Goal: Information Seeking & Learning: Learn about a topic

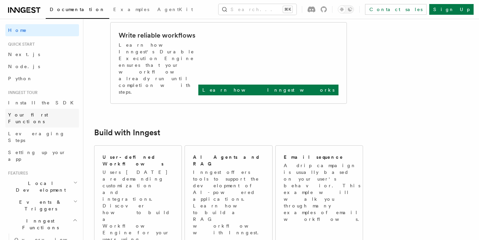
scroll to position [308, 0]
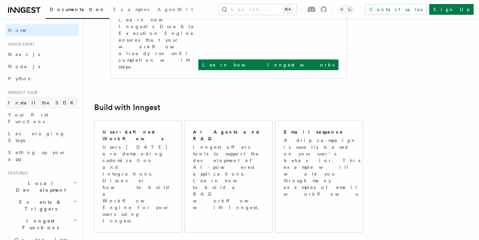
click at [38, 101] on span "Install the SDK" at bounding box center [43, 102] width 70 height 5
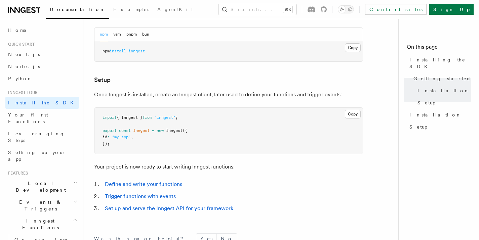
scroll to position [212, 0]
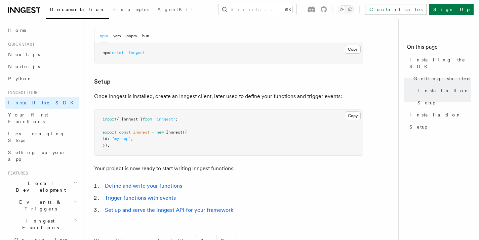
click at [182, 94] on p "Once Inngest is installed, create an Inngest client, later used to define your …" at bounding box center [228, 96] width 269 height 9
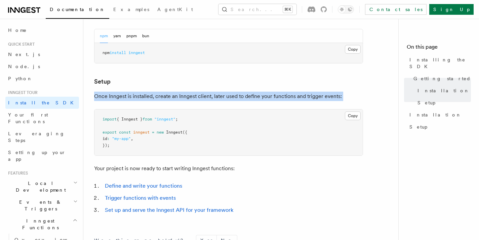
click at [182, 94] on p "Once Inngest is installed, create an Inngest client, later used to define your …" at bounding box center [228, 96] width 269 height 9
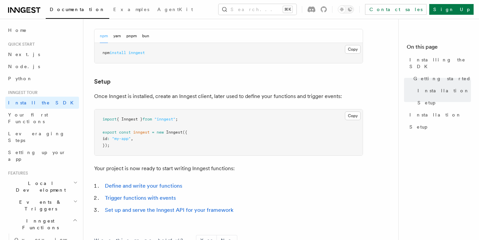
click at [290, 99] on p "Once Inngest is installed, create an Inngest client, later used to define your …" at bounding box center [228, 96] width 269 height 9
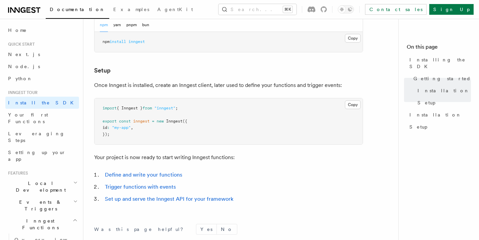
scroll to position [223, 0]
click at [142, 189] on link "Trigger functions with events" at bounding box center [140, 187] width 71 height 6
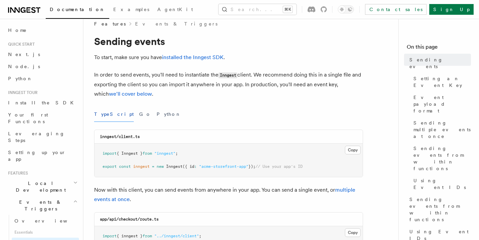
scroll to position [34, 0]
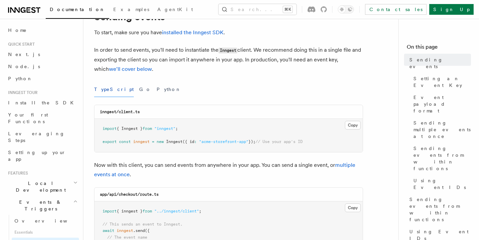
click at [123, 130] on span "{ Inngest }" at bounding box center [130, 128] width 26 height 5
click at [192, 143] on span "({ id" at bounding box center [189, 142] width 12 height 5
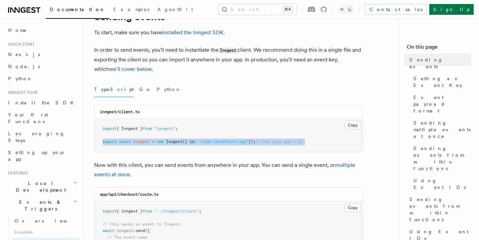
click at [193, 143] on span "({ id" at bounding box center [189, 142] width 12 height 5
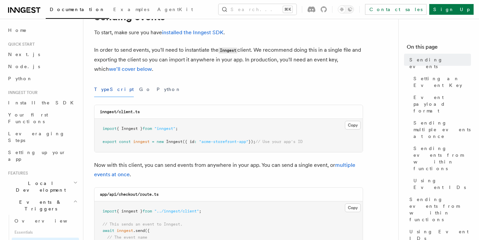
click at [160, 139] on pre "import { Inngest } from "inngest" ; export const inngest = new Inngest ({ id : …" at bounding box center [229, 135] width 268 height 33
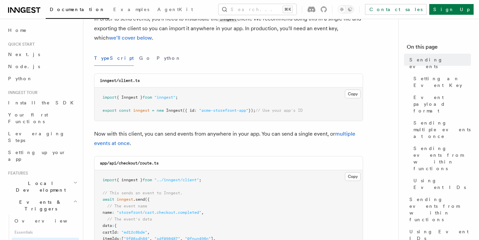
scroll to position [99, 0]
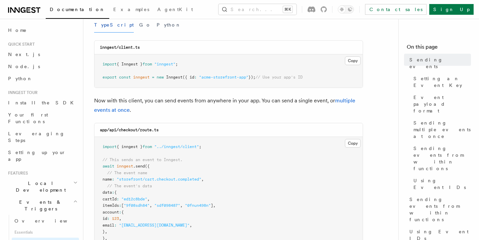
click at [172, 101] on p "Now with this client, you can send events from anywhere in your app. You can se…" at bounding box center [228, 105] width 269 height 19
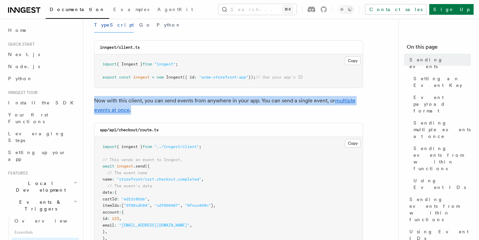
click at [172, 101] on p "Now with this client, you can send events from anywhere in your app. You can se…" at bounding box center [228, 105] width 269 height 19
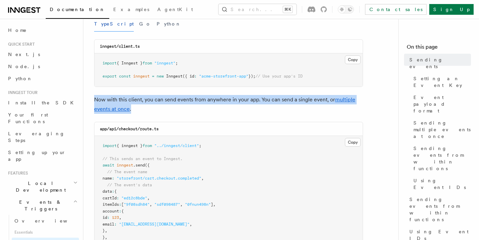
scroll to position [100, 0]
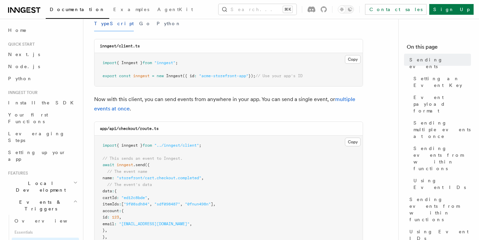
click at [138, 147] on span "{ inngest }" at bounding box center [130, 145] width 26 height 5
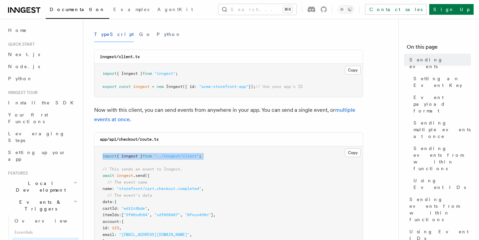
scroll to position [85, 0]
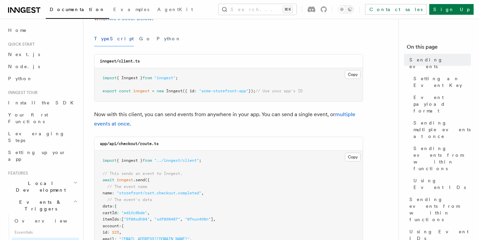
click at [127, 78] on span "{ Inngest }" at bounding box center [130, 78] width 26 height 5
copy span "Inngest"
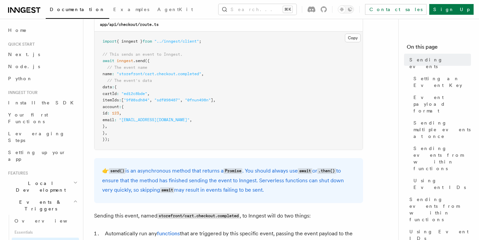
scroll to position [212, 0]
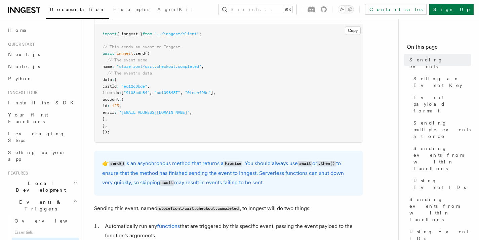
click at [136, 57] on pre "import { inngest } from "../inngest/client" ; // This sends an event to Inngest…" at bounding box center [229, 83] width 268 height 118
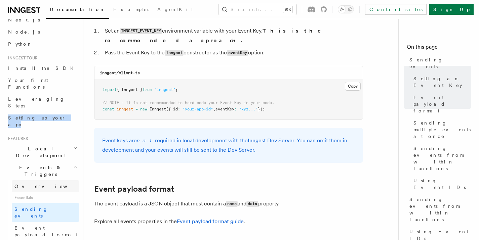
scroll to position [63, 0]
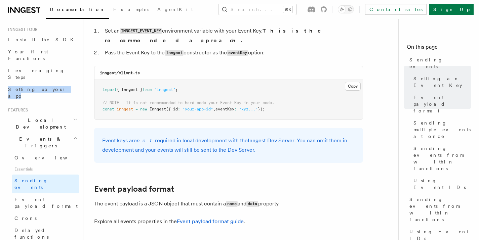
click at [61, 114] on h2 "Local Development" at bounding box center [42, 123] width 74 height 19
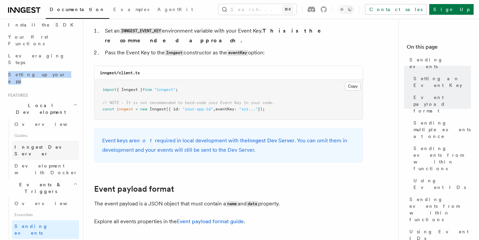
scroll to position [78, 0]
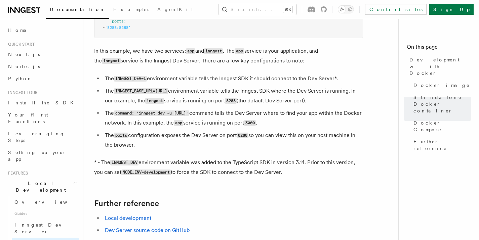
scroll to position [750, 0]
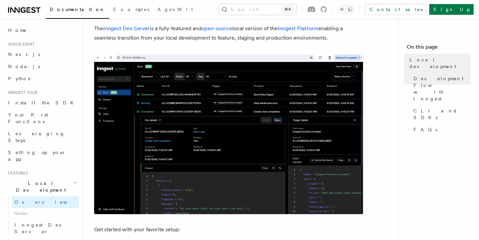
scroll to position [65, 0]
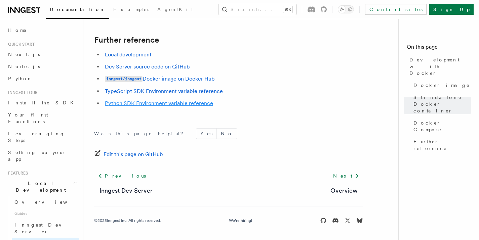
scroll to position [750, 0]
click at [139, 52] on link "Local development" at bounding box center [128, 54] width 47 height 6
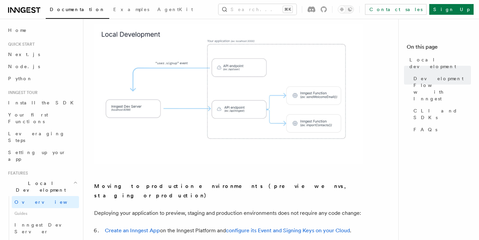
scroll to position [465, 0]
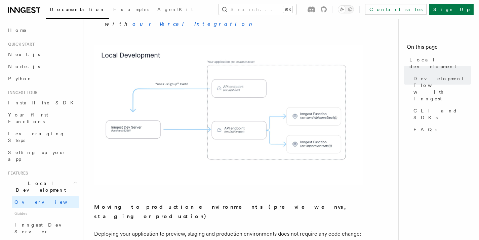
click at [266, 126] on img at bounding box center [228, 115] width 269 height 140
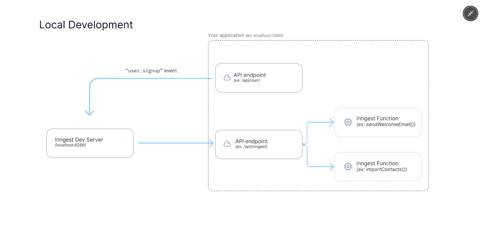
click at [239, 120] on img at bounding box center [242, 120] width 429 height 224
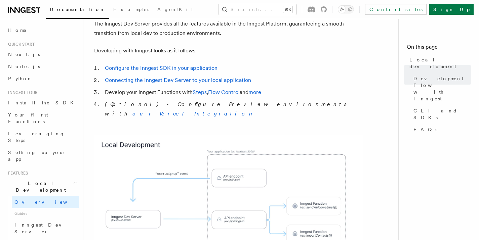
scroll to position [383, 0]
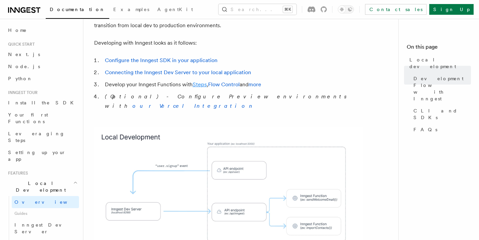
click at [200, 81] on link "Steps" at bounding box center [200, 84] width 14 height 6
click at [218, 81] on link "Flow Control" at bounding box center [224, 84] width 32 height 6
click at [257, 81] on link "more" at bounding box center [255, 84] width 13 height 6
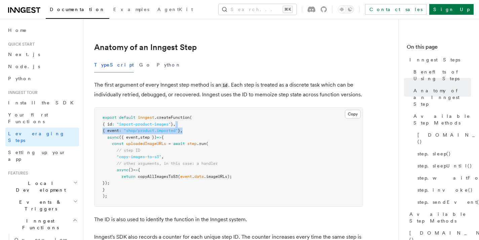
scroll to position [265, 0]
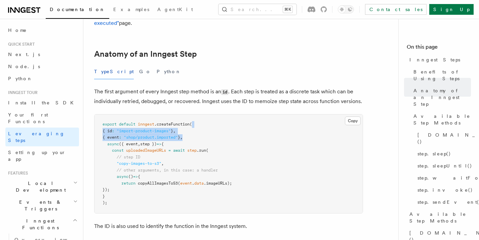
click at [259, 115] on pre "export default inngest .createFunction ( { id : "import-product-images" } , { e…" at bounding box center [229, 164] width 268 height 99
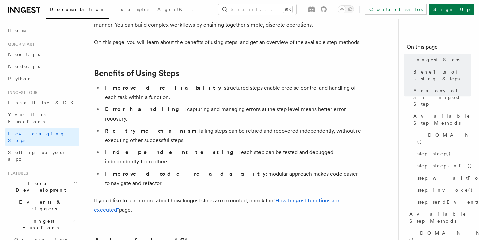
scroll to position [0, 0]
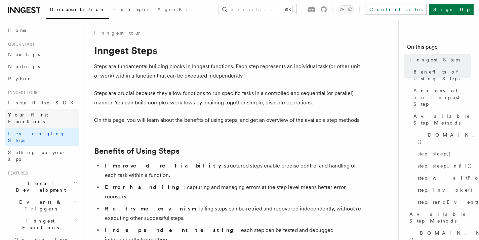
click at [27, 116] on span "Your first Functions" at bounding box center [28, 118] width 40 height 12
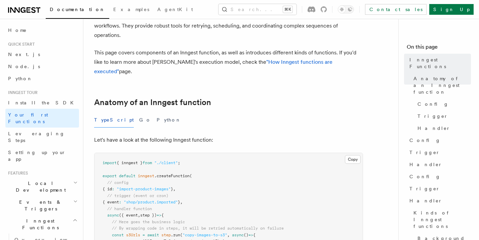
scroll to position [38, 0]
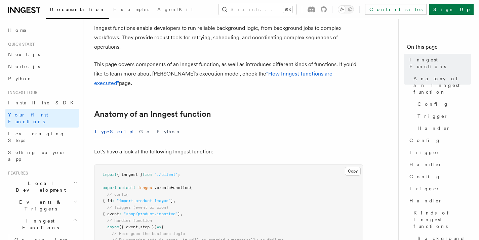
click at [255, 110] on h2 "Anatomy of an Inngest function" at bounding box center [228, 114] width 269 height 9
click at [149, 71] on p "This page covers components of an Inngest function, as well as introduces diffe…" at bounding box center [228, 74] width 269 height 28
click at [219, 75] on p "This page covers components of an Inngest function, as well as introduces diffe…" at bounding box center [228, 74] width 269 height 28
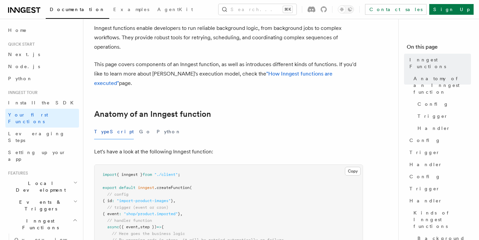
click at [248, 110] on h2 "Anatomy of an Inngest function" at bounding box center [228, 114] width 269 height 9
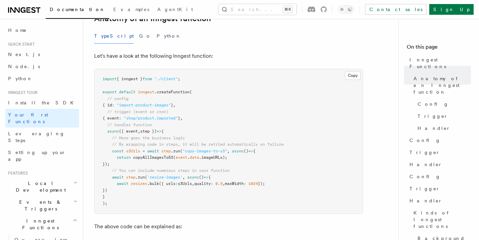
scroll to position [135, 0]
click at [144, 115] on span ""shop/product.imported"" at bounding box center [151, 117] width 54 height 5
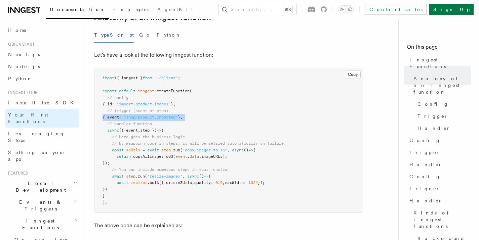
click at [144, 115] on span ""shop/product.imported"" at bounding box center [151, 117] width 54 height 5
click at [200, 108] on pre "import { inngest } from "./client" ; export default inngest .createFunction ( /…" at bounding box center [229, 140] width 268 height 145
click at [175, 79] on pre "import { inngest } from "./client" ; export default inngest .createFunction ( /…" at bounding box center [229, 140] width 268 height 145
click at [130, 102] on span ""import-product-images"" at bounding box center [144, 104] width 54 height 5
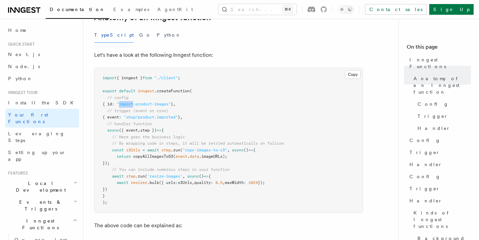
click at [130, 102] on span ""import-product-images"" at bounding box center [144, 104] width 54 height 5
click at [145, 115] on span ""shop/product.imported"" at bounding box center [151, 117] width 54 height 5
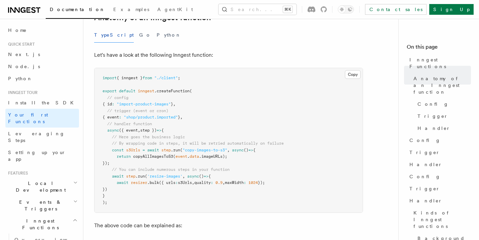
click at [133, 128] on span "({ event" at bounding box center [128, 130] width 19 height 5
drag, startPoint x: 133, startPoint y: 110, endPoint x: 187, endPoint y: 108, distance: 54.5
click at [183, 115] on span "{ event : "shop/product.imported" } ," at bounding box center [143, 117] width 80 height 5
drag, startPoint x: 131, startPoint y: 106, endPoint x: 181, endPoint y: 108, distance: 50.2
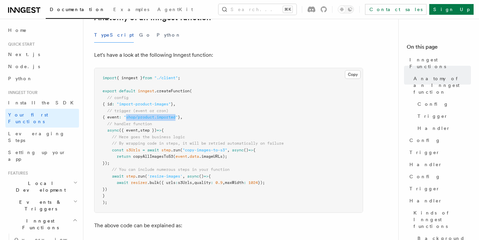
click at [178, 115] on span ""shop/product.imported"" at bounding box center [151, 117] width 54 height 5
click at [126, 109] on span "// trigger (event or cron)" at bounding box center [137, 111] width 61 height 5
click at [151, 115] on span ""shop/product.imported"" at bounding box center [151, 117] width 54 height 5
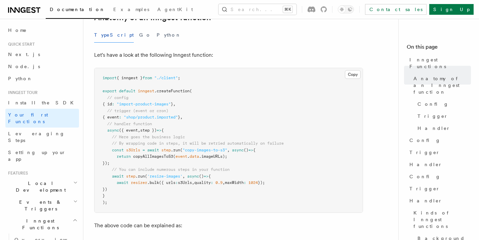
click at [151, 115] on span ""shop/product.imported"" at bounding box center [151, 117] width 54 height 5
click at [136, 148] on span "s3Urls" at bounding box center [133, 150] width 14 height 5
click at [170, 148] on span "step" at bounding box center [165, 150] width 9 height 5
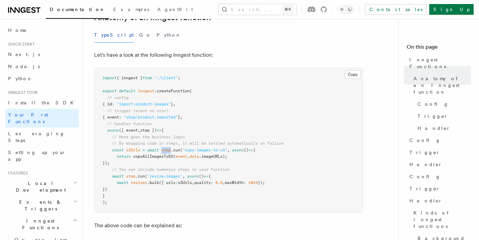
click at [170, 148] on span "step" at bounding box center [165, 150] width 9 height 5
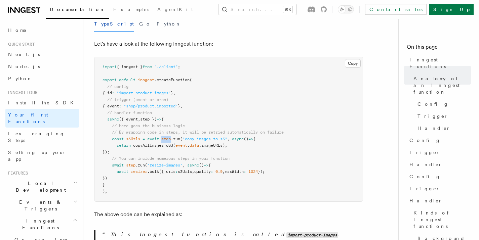
scroll to position [148, 0]
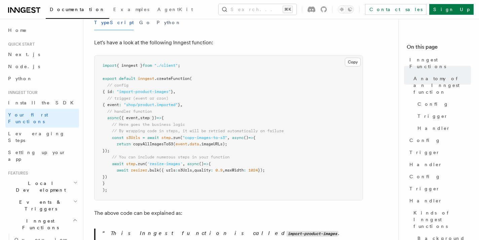
click at [200, 136] on span ""copy-images-to-s3"" at bounding box center [205, 138] width 45 height 5
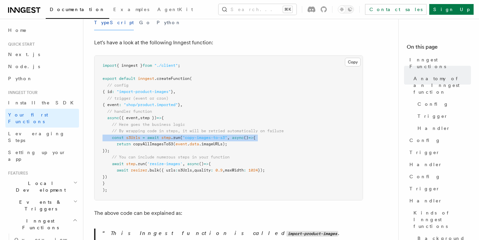
click at [200, 136] on span ""copy-images-to-s3"" at bounding box center [205, 138] width 45 height 5
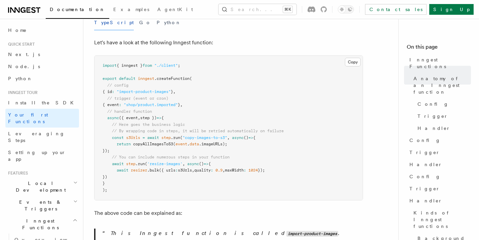
click at [234, 134] on pre "import { inngest } from "./client" ; export default inngest .createFunction ( /…" at bounding box center [229, 128] width 268 height 145
drag, startPoint x: 120, startPoint y: 121, endPoint x: 297, endPoint y: 124, distance: 176.9
click at [297, 124] on pre "import { inngest } from "./client" ; export default inngest .createFunction ( /…" at bounding box center [229, 128] width 268 height 145
click at [142, 142] on span "copyAllImagesToS3" at bounding box center [153, 144] width 40 height 5
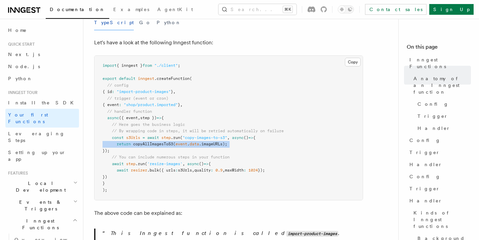
click at [143, 142] on span "copyAllImagesToS3" at bounding box center [153, 144] width 40 height 5
click at [176, 142] on span "(" at bounding box center [174, 144] width 2 height 5
click at [194, 136] on span ""copy-images-to-s3"" at bounding box center [205, 138] width 45 height 5
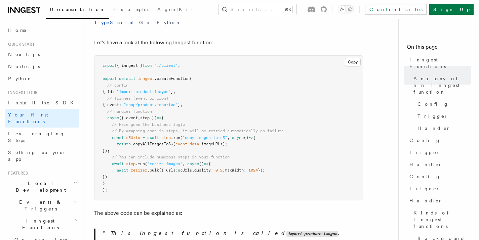
click at [194, 136] on span ""copy-images-to-s3"" at bounding box center [205, 138] width 45 height 5
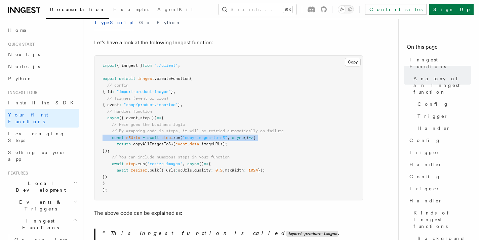
click at [194, 136] on span ""copy-images-to-s3"" at bounding box center [205, 138] width 45 height 5
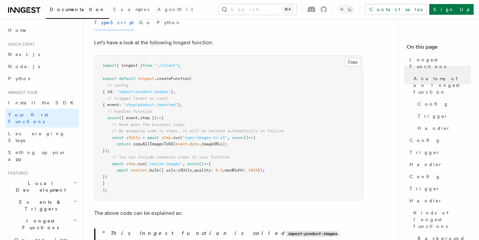
click at [139, 152] on pre "import { inngest } from "./client" ; export default inngest .createFunction ( /…" at bounding box center [229, 128] width 268 height 145
click at [141, 162] on span ".run" at bounding box center [140, 164] width 9 height 5
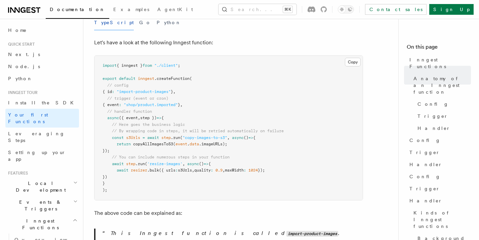
click at [159, 162] on span "'resize-images'" at bounding box center [164, 164] width 35 height 5
click at [187, 136] on span ""copy-images-to-s3"" at bounding box center [205, 138] width 45 height 5
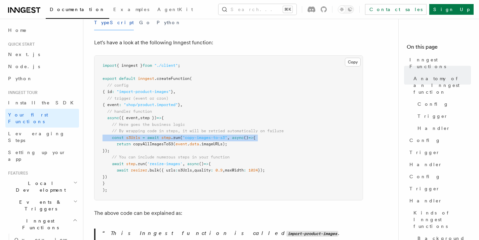
click at [187, 136] on span ""copy-images-to-s3"" at bounding box center [205, 138] width 45 height 5
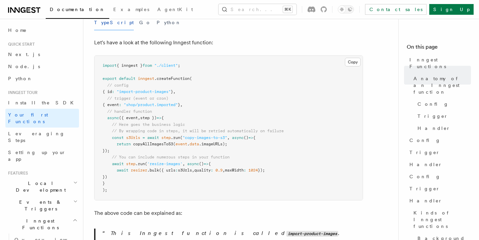
click at [157, 162] on span "'resize-images'" at bounding box center [164, 164] width 35 height 5
click at [145, 168] on span "resizer" at bounding box center [139, 170] width 16 height 5
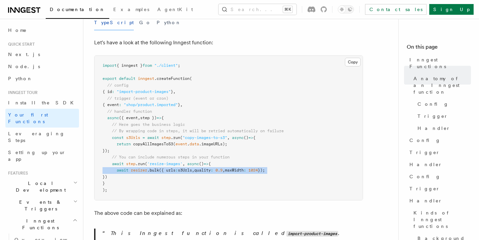
click at [145, 168] on span "resizer" at bounding box center [139, 170] width 16 height 5
click at [206, 165] on pre "import { inngest } from "./client" ; export default inngest .createFunction ( /…" at bounding box center [229, 128] width 268 height 145
click at [141, 168] on span "resizer" at bounding box center [139, 170] width 16 height 5
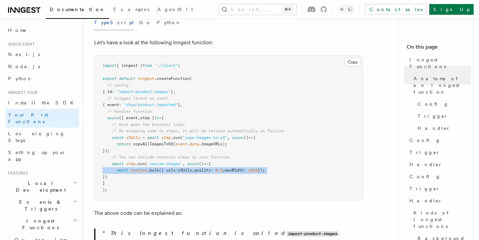
click at [138, 168] on span "resizer" at bounding box center [139, 170] width 16 height 5
click at [161, 168] on span "({ urls" at bounding box center [167, 170] width 16 height 5
click at [155, 168] on span ".bulk" at bounding box center [153, 170] width 12 height 5
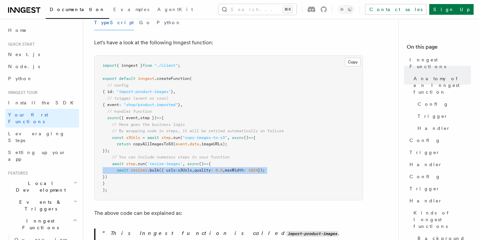
click at [155, 168] on span ".bulk" at bounding box center [153, 170] width 12 height 5
click at [192, 168] on span "s3Urls" at bounding box center [185, 170] width 14 height 5
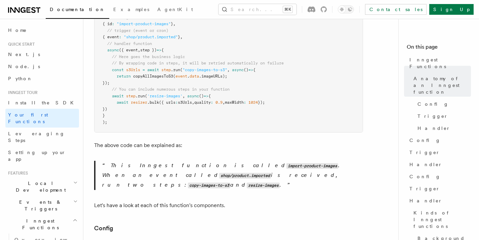
click at [174, 161] on p "This Inngest function is called import-product-images . When an event called sh…" at bounding box center [232, 175] width 261 height 29
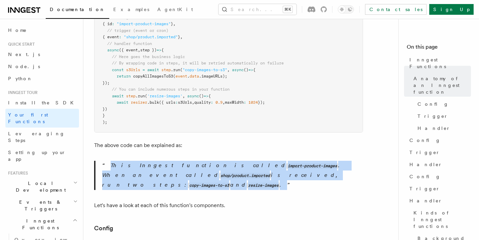
click at [174, 161] on p "This Inngest function is called import-product-images . When an event called sh…" at bounding box center [232, 175] width 261 height 29
click at [248, 161] on p "This Inngest function is called import-product-images . When an event called sh…" at bounding box center [232, 175] width 261 height 29
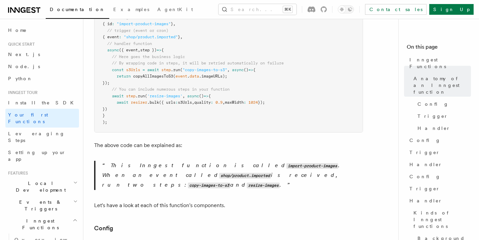
click at [248, 161] on p "This Inngest function is called import-product-images . When an event called sh…" at bounding box center [232, 175] width 261 height 29
click at [271, 173] on code "shop/product.imported" at bounding box center [245, 176] width 52 height 6
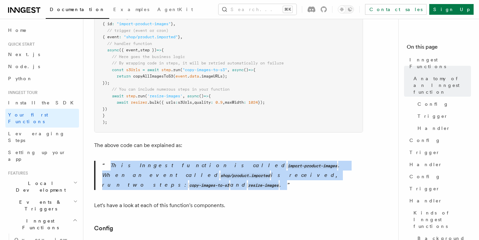
click at [135, 164] on p "This Inngest function is called import-product-images . When an event called sh…" at bounding box center [232, 175] width 261 height 29
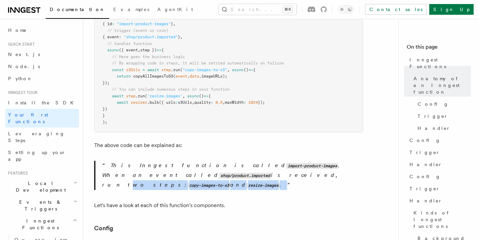
click at [135, 164] on p "This Inngest function is called import-product-images . When an event called sh…" at bounding box center [232, 175] width 261 height 29
click at [192, 183] on code "copy-images-to-s3" at bounding box center [209, 186] width 42 height 6
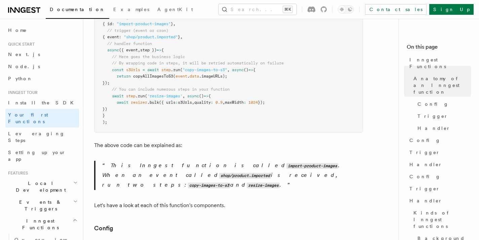
click at [191, 183] on code "copy-images-to-s3" at bounding box center [209, 186] width 42 height 6
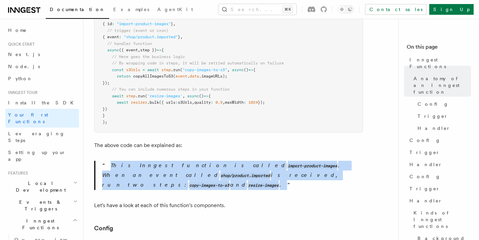
click at [247, 183] on code "resize-images" at bounding box center [263, 186] width 33 height 6
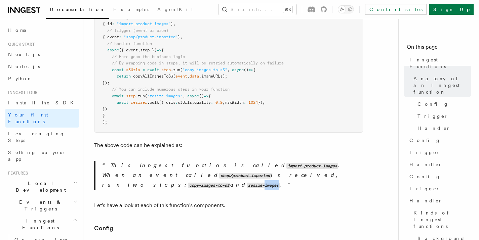
click at [247, 183] on code "resize-images" at bounding box center [263, 186] width 33 height 6
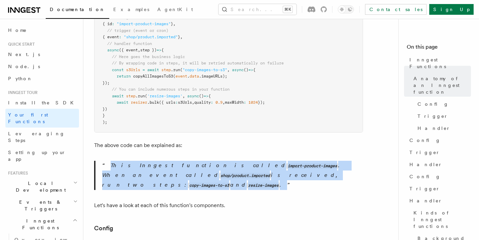
click at [247, 183] on code "resize-images" at bounding box center [263, 186] width 33 height 6
drag, startPoint x: 312, startPoint y: 176, endPoint x: 304, endPoint y: 177, distance: 8.1
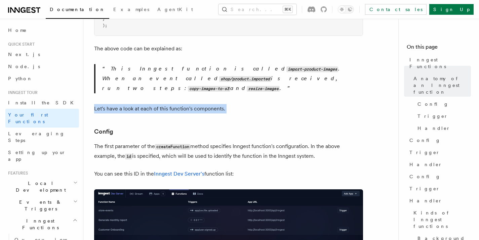
scroll to position [315, 0]
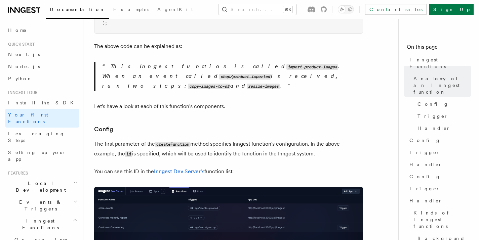
click at [224, 125] on h3 "Config" at bounding box center [228, 129] width 269 height 9
click at [168, 142] on code "createFunction" at bounding box center [172, 145] width 35 height 6
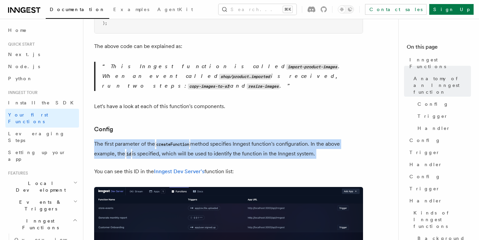
click at [168, 142] on code "createFunction" at bounding box center [172, 145] width 35 height 6
click at [265, 140] on p "The first parameter of the createFunction method specifies Inngest function's c…" at bounding box center [228, 150] width 269 height 20
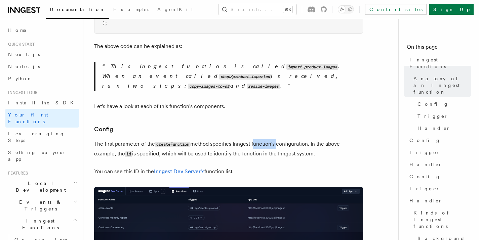
click at [265, 140] on p "The first parameter of the createFunction method specifies Inngest function's c…" at bounding box center [228, 150] width 269 height 20
click at [151, 140] on p "The first parameter of the createFunction method specifies Inngest function's c…" at bounding box center [228, 150] width 269 height 20
click at [207, 140] on p "The first parameter of the createFunction method specifies Inngest function's c…" at bounding box center [228, 150] width 269 height 20
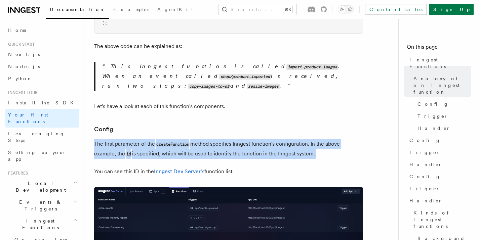
click at [207, 140] on p "The first parameter of the createFunction method specifies Inngest function's c…" at bounding box center [228, 150] width 269 height 20
click at [252, 140] on p "The first parameter of the createFunction method specifies Inngest function's c…" at bounding box center [228, 150] width 269 height 20
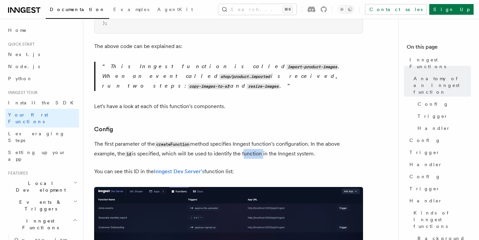
click at [252, 140] on p "The first parameter of the createFunction method specifies Inngest function's c…" at bounding box center [228, 150] width 269 height 20
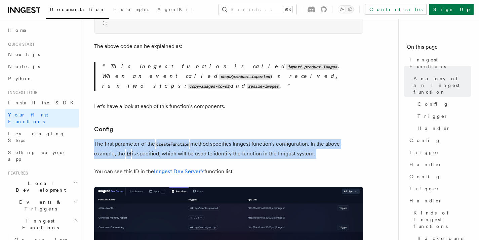
click at [252, 140] on p "The first parameter of the createFunction method specifies Inngest function's c…" at bounding box center [228, 150] width 269 height 20
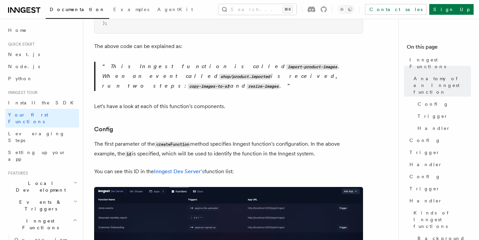
click at [115, 167] on p "You can see this ID in the Inngest Dev Server's function list:" at bounding box center [228, 171] width 269 height 9
click at [315, 167] on p "You can see this ID in the Inngest Dev Server's function list:" at bounding box center [228, 171] width 269 height 9
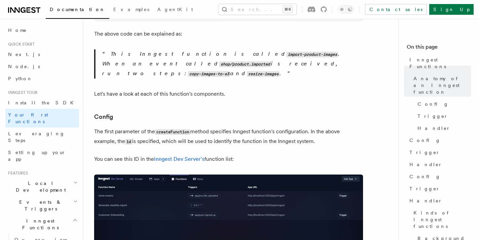
scroll to position [318, 0]
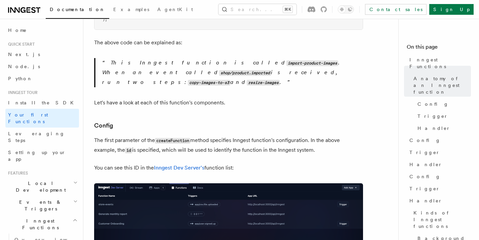
click at [103, 136] on p "The first parameter of the createFunction method specifies Inngest function's c…" at bounding box center [228, 146] width 269 height 20
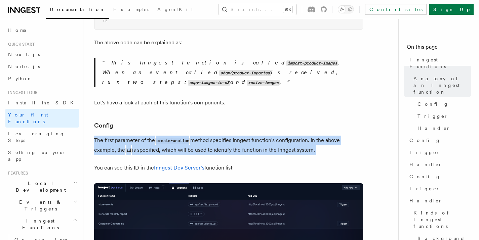
click at [103, 136] on p "The first parameter of the createFunction method specifies Inngest function's c…" at bounding box center [228, 146] width 269 height 20
click at [178, 138] on code "createFunction" at bounding box center [172, 141] width 35 height 6
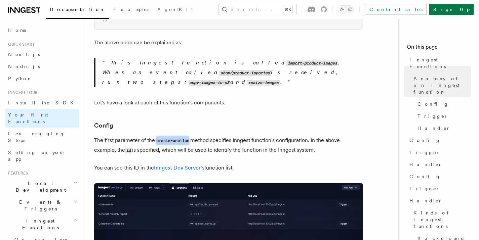
click at [178, 138] on code "createFunction" at bounding box center [172, 141] width 35 height 6
click at [224, 136] on p "The first parameter of the createFunction method specifies Inngest function's c…" at bounding box center [228, 146] width 269 height 20
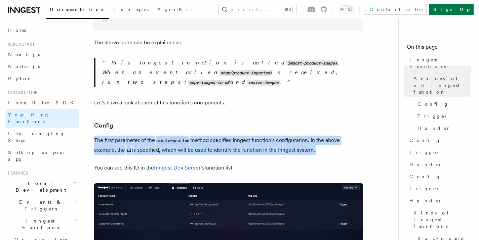
click at [224, 136] on p "The first parameter of the createFunction method specifies Inngest function's c…" at bounding box center [228, 146] width 269 height 20
click at [286, 136] on p "The first parameter of the createFunction method specifies Inngest function's c…" at bounding box center [228, 146] width 269 height 20
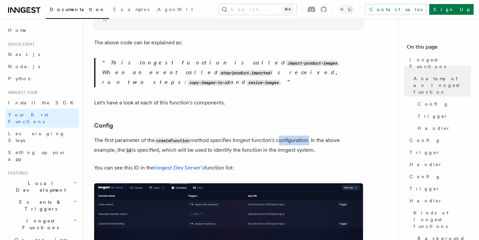
click at [285, 136] on p "The first parameter of the createFunction method specifies Inngest function's c…" at bounding box center [228, 146] width 269 height 20
click at [334, 136] on p "The first parameter of the createFunction method specifies Inngest function's c…" at bounding box center [228, 146] width 269 height 20
click at [145, 136] on p "The first parameter of the createFunction method specifies Inngest function's c…" at bounding box center [228, 146] width 269 height 20
click at [146, 136] on p "The first parameter of the createFunction method specifies Inngest function's c…" at bounding box center [228, 146] width 269 height 20
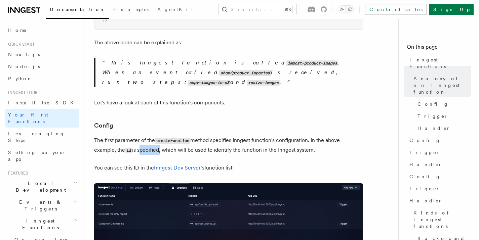
click at [202, 136] on p "The first parameter of the createFunction method specifies Inngest function's c…" at bounding box center [228, 146] width 269 height 20
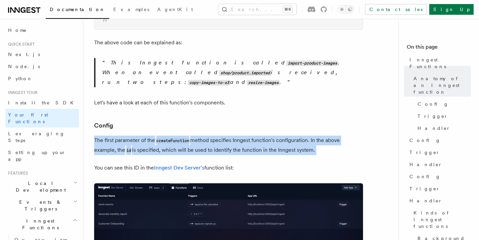
click at [202, 136] on p "The first parameter of the createFunction method specifies Inngest function's c…" at bounding box center [228, 146] width 269 height 20
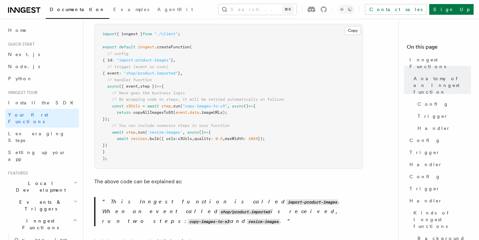
scroll to position [179, 0]
click at [183, 104] on span "(" at bounding box center [181, 106] width 2 height 5
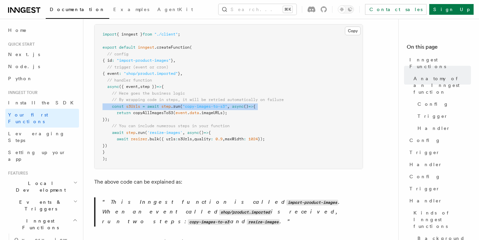
click at [183, 104] on span "(" at bounding box center [181, 106] width 2 height 5
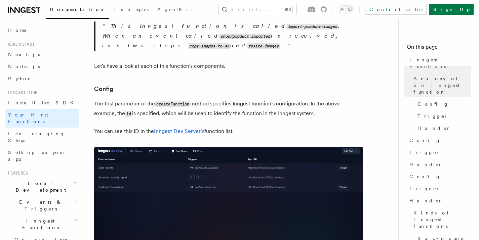
scroll to position [356, 0]
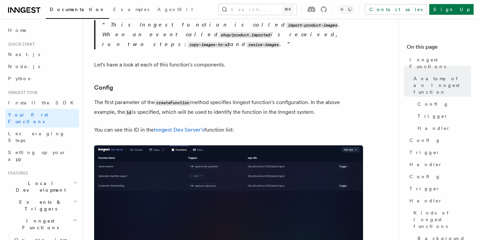
click at [105, 150] on img at bounding box center [228, 226] width 269 height 160
click at [112, 160] on img at bounding box center [228, 226] width 269 height 160
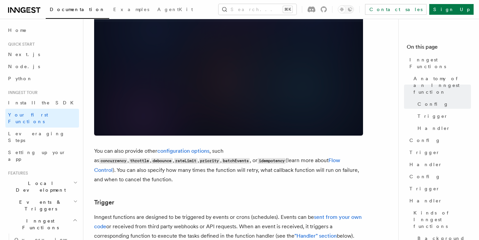
scroll to position [572, 0]
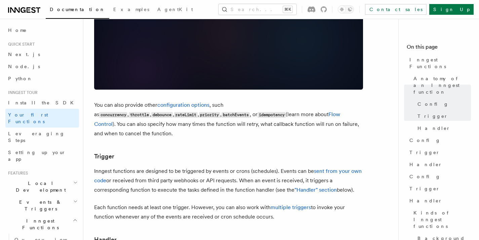
click at [150, 101] on p "You can also provide other configuration options , such as concurrency , thrott…" at bounding box center [228, 120] width 269 height 38
click at [127, 112] on code "concurrency" at bounding box center [113, 115] width 28 height 6
click at [150, 112] on code "throttle" at bounding box center [139, 115] width 21 height 6
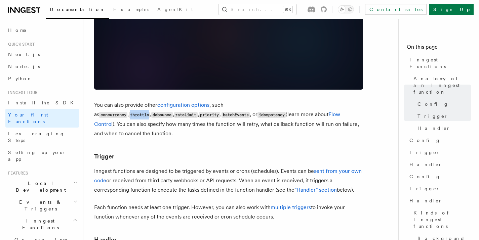
click at [150, 112] on code "throttle" at bounding box center [139, 115] width 21 height 6
click at [173, 112] on code "debounce" at bounding box center [161, 115] width 21 height 6
click at [188, 152] on h3 "Trigger" at bounding box center [228, 156] width 269 height 9
click at [191, 102] on link "configuration options" at bounding box center [183, 105] width 52 height 6
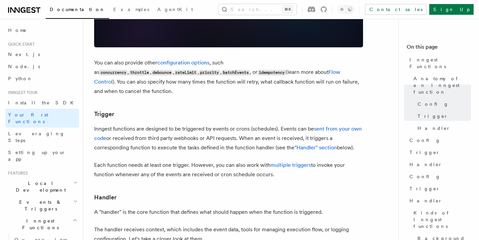
scroll to position [611, 0]
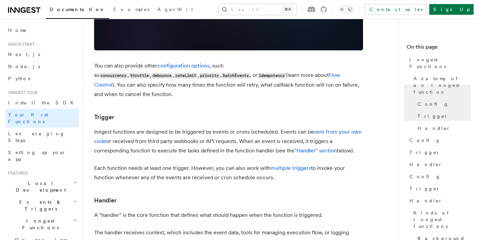
click at [152, 127] on p "Inngest functions are designed to be triggered by events or crons (schedules). …" at bounding box center [228, 141] width 269 height 28
click at [209, 127] on p "Inngest functions are designed to be triggered by events or crons (schedules). …" at bounding box center [228, 141] width 269 height 28
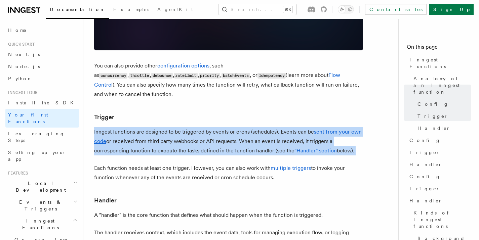
click at [209, 127] on p "Inngest functions are designed to be triggered by events or crons (schedules). …" at bounding box center [228, 141] width 269 height 28
click at [251, 127] on p "Inngest functions are designed to be triggered by events or crons (schedules). …" at bounding box center [228, 141] width 269 height 28
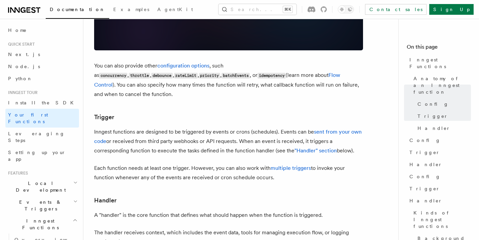
click at [251, 127] on p "Inngest functions are designed to be triggered by events or crons (schedules). …" at bounding box center [228, 141] width 269 height 28
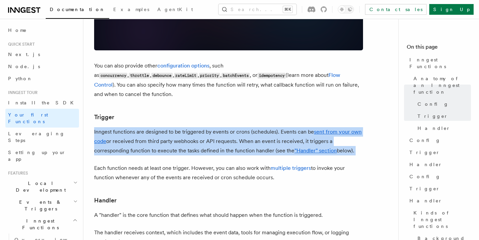
click at [251, 127] on p "Inngest functions are designed to be triggered by events or crons (schedules). …" at bounding box center [228, 141] width 269 height 28
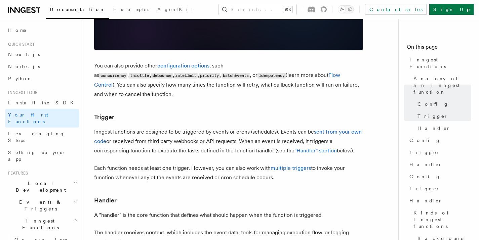
click at [310, 127] on p "Inngest functions are designed to be triggered by events or crons (schedules). …" at bounding box center [228, 141] width 269 height 28
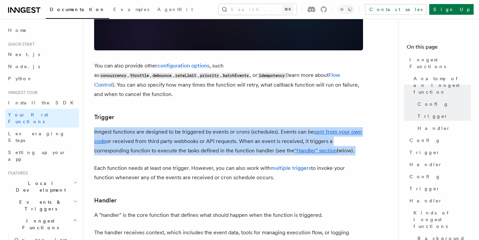
click at [308, 127] on p "Inngest functions are designed to be triggered by events or crons (schedules). …" at bounding box center [228, 141] width 269 height 28
click at [130, 127] on p "Inngest functions are designed to be triggered by events or crons (schedules). …" at bounding box center [228, 141] width 269 height 28
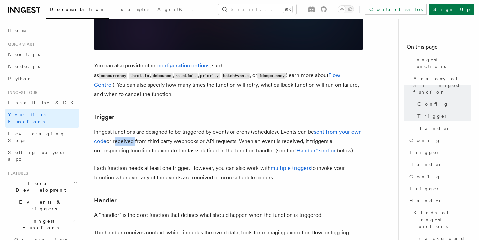
click at [130, 127] on p "Inngest functions are designed to be triggered by events or crons (schedules). …" at bounding box center [228, 141] width 269 height 28
click at [180, 127] on p "Inngest functions are designed to be triggered by events or crons (schedules). …" at bounding box center [228, 141] width 269 height 28
click at [220, 127] on p "Inngest functions are designed to be triggered by events or crons (schedules). …" at bounding box center [228, 141] width 269 height 28
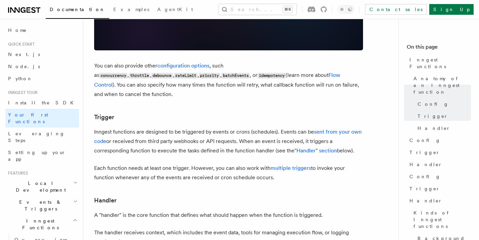
click at [201, 127] on p "Inngest functions are designed to be triggered by events or crons (schedules). …" at bounding box center [228, 141] width 269 height 28
click at [291, 127] on p "Inngest functions are designed to be triggered by events or crons (schedules). …" at bounding box center [228, 141] width 269 height 28
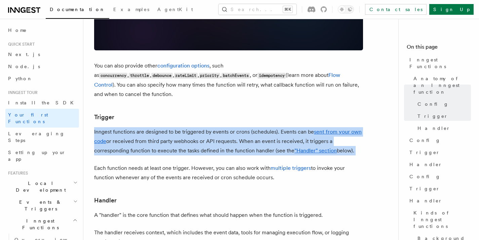
click at [291, 127] on p "Inngest functions are designed to be triggered by events or crons (schedules). …" at bounding box center [228, 141] width 269 height 28
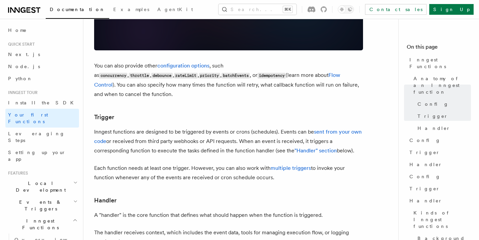
click at [157, 127] on p "Inngest functions are designed to be triggered by events or crons (schedules). …" at bounding box center [228, 141] width 269 height 28
click at [180, 127] on p "Inngest functions are designed to be triggered by events or crons (schedules). …" at bounding box center [228, 141] width 269 height 28
click at [227, 127] on p "Inngest functions are designed to be triggered by events or crons (schedules). …" at bounding box center [228, 141] width 269 height 28
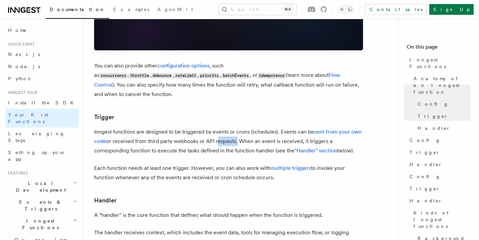
click at [227, 127] on p "Inngest functions are designed to be triggered by events or crons (schedules). …" at bounding box center [228, 141] width 269 height 28
click at [267, 127] on p "Inngest functions are designed to be triggered by events or crons (schedules). …" at bounding box center [228, 141] width 269 height 28
click at [294, 127] on p "Inngest functions are designed to be triggered by events or crons (schedules). …" at bounding box center [228, 141] width 269 height 28
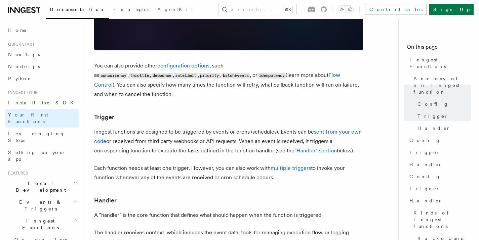
click at [110, 127] on p "Inngest functions are designed to be triggered by events or crons (schedules). …" at bounding box center [228, 141] width 269 height 28
click at [142, 127] on p "Inngest functions are designed to be triggered by events or crons (schedules). …" at bounding box center [228, 141] width 269 height 28
click at [168, 127] on p "Inngest functions are designed to be triggered by events or crons (schedules). …" at bounding box center [228, 141] width 269 height 28
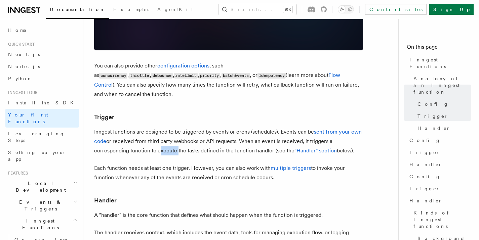
click at [168, 127] on p "Inngest functions are designed to be triggered by events or crons (schedules). …" at bounding box center [228, 141] width 269 height 28
click at [205, 127] on p "Inngest functions are designed to be triggered by events or crons (schedules). …" at bounding box center [228, 141] width 269 height 28
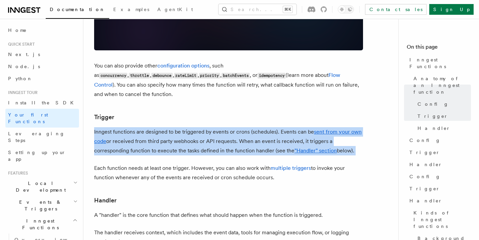
click at [205, 127] on p "Inngest functions are designed to be triggered by events or crons (schedules). …" at bounding box center [228, 141] width 269 height 28
click at [255, 127] on p "Inngest functions are designed to be triggered by events or crons (schedules). …" at bounding box center [228, 141] width 269 height 28
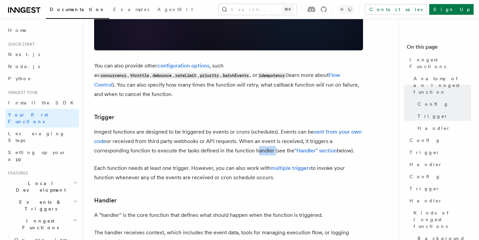
click at [255, 127] on p "Inngest functions are designed to be triggered by events or crons (schedules). …" at bounding box center [228, 141] width 269 height 28
click at [137, 164] on p "Each function needs at least one trigger. However, you can also work with multi…" at bounding box center [228, 173] width 269 height 19
click at [136, 164] on p "Each function needs at least one trigger. However, you can also work with multi…" at bounding box center [228, 173] width 269 height 19
click at [176, 164] on p "Each function needs at least one trigger. However, you can also work with multi…" at bounding box center [228, 173] width 269 height 19
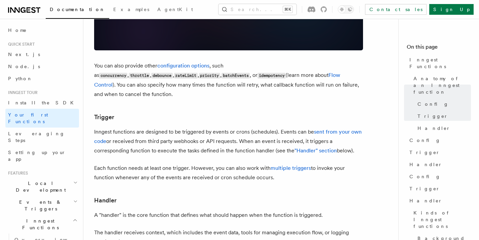
click at [208, 164] on p "Each function needs at least one trigger. However, you can also work with multi…" at bounding box center [228, 173] width 269 height 19
click at [242, 164] on p "Each function needs at least one trigger. However, you can also work with multi…" at bounding box center [228, 173] width 269 height 19
click at [256, 164] on p "Each function needs at least one trigger. However, you can also work with multi…" at bounding box center [228, 173] width 269 height 19
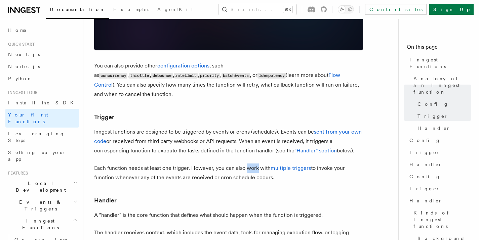
click at [256, 164] on p "Each function needs at least one trigger. However, you can also work with multi…" at bounding box center [228, 173] width 269 height 19
click at [126, 164] on p "Each function needs at least one trigger. However, you can also work with multi…" at bounding box center [228, 173] width 269 height 19
click at [158, 164] on p "Each function needs at least one trigger. However, you can also work with multi…" at bounding box center [228, 173] width 269 height 19
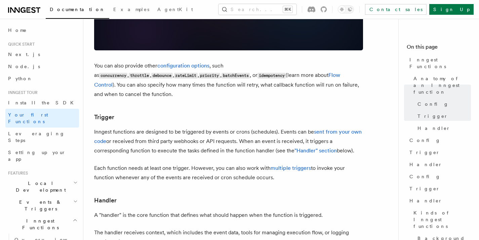
click at [193, 164] on p "Each function needs at least one trigger. However, you can also work with multi…" at bounding box center [228, 173] width 269 height 19
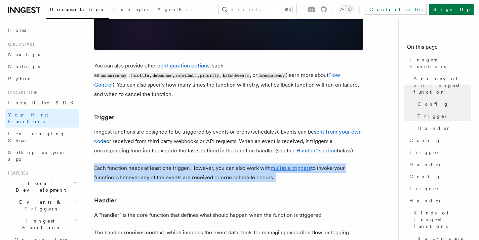
click at [193, 164] on p "Each function needs at least one trigger. However, you can also work with multi…" at bounding box center [228, 173] width 269 height 19
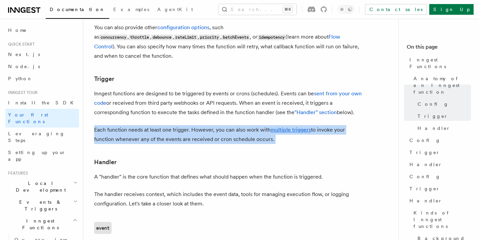
scroll to position [666, 0]
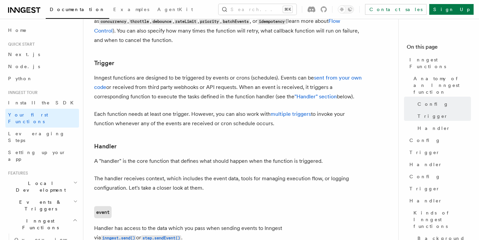
click at [231, 157] on p "A "handler" is the core function that defines what should happen when the funct…" at bounding box center [228, 161] width 269 height 9
click at [285, 111] on link "multiple triggers" at bounding box center [291, 114] width 40 height 6
click at [152, 142] on h3 "Handler" at bounding box center [228, 146] width 269 height 9
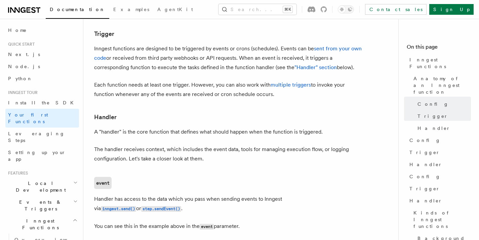
scroll to position [696, 0]
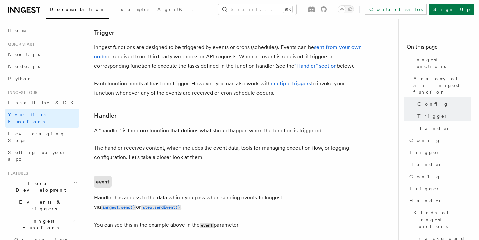
click at [199, 126] on p "A "handler" is the core function that defines what should happen when the funct…" at bounding box center [228, 130] width 269 height 9
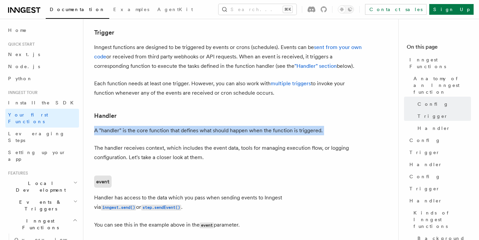
click at [250, 126] on p "A "handler" is the core function that defines what should happen when the funct…" at bounding box center [228, 130] width 269 height 9
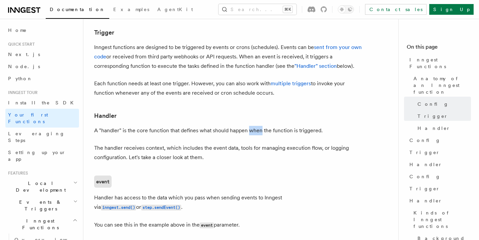
click at [250, 126] on p "A "handler" is the core function that defines what should happen when the funct…" at bounding box center [228, 130] width 269 height 9
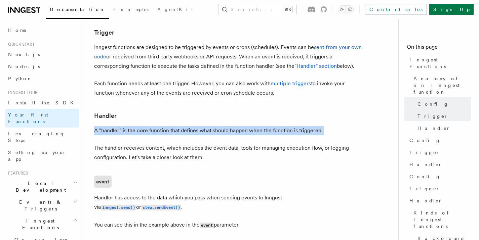
click at [250, 126] on p "A "handler" is the core function that defines what should happen when the funct…" at bounding box center [228, 130] width 269 height 9
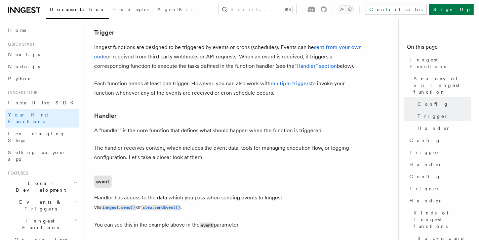
click at [107, 144] on p "The handler receives context, which includes the event data, tools for managing…" at bounding box center [228, 153] width 269 height 19
click at [185, 144] on p "The handler receives context, which includes the event data, tools for managing…" at bounding box center [228, 153] width 269 height 19
click at [253, 144] on p "The handler receives context, which includes the event data, tools for managing…" at bounding box center [228, 153] width 269 height 19
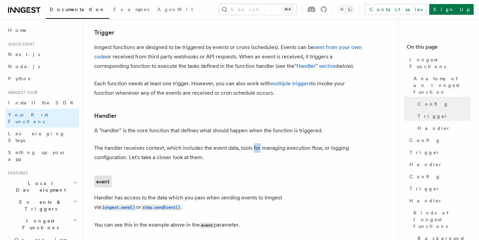
click at [253, 144] on p "The handler receives context, which includes the event data, tools for managing…" at bounding box center [228, 153] width 269 height 19
click at [296, 144] on p "The handler receives context, which includes the event data, tools for managing…" at bounding box center [228, 153] width 269 height 19
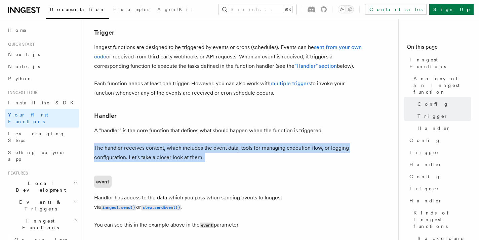
click at [296, 144] on p "The handler receives context, which includes the event data, tools for managing…" at bounding box center [228, 153] width 269 height 19
click at [113, 144] on p "The handler receives context, which includes the event data, tools for managing…" at bounding box center [228, 153] width 269 height 19
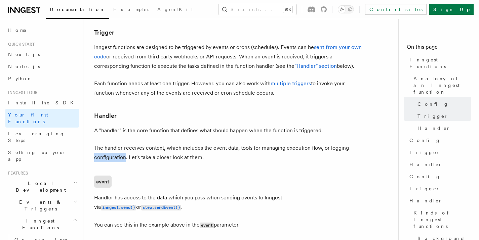
click at [113, 144] on p "The handler receives context, which includes the event data, tools for managing…" at bounding box center [228, 153] width 269 height 19
click at [164, 144] on p "The handler receives context, which includes the event data, tools for managing…" at bounding box center [228, 153] width 269 height 19
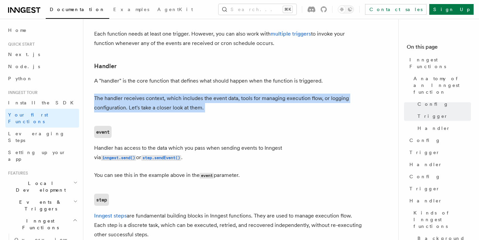
scroll to position [750, 0]
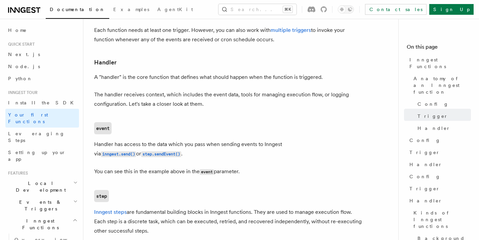
click at [101, 140] on p "Handler has access to the data which you pass when sending events to Inngest vi…" at bounding box center [228, 149] width 269 height 19
click at [139, 140] on p "Handler has access to the data which you pass when sending events to Inngest vi…" at bounding box center [228, 149] width 269 height 19
click at [158, 140] on p "Handler has access to the data which you pass when sending events to Inngest vi…" at bounding box center [228, 149] width 269 height 19
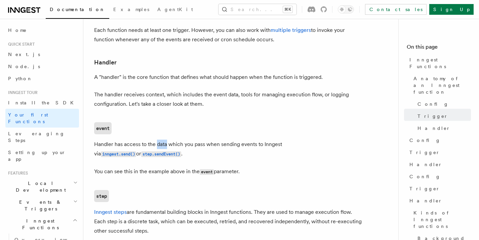
click at [158, 140] on p "Handler has access to the data which you pass when sending events to Inngest vi…" at bounding box center [228, 149] width 269 height 19
click at [191, 140] on p "Handler has access to the data which you pass when sending events to Inngest vi…" at bounding box center [228, 149] width 269 height 19
click at [211, 140] on p "Handler has access to the data which you pass when sending events to Inngest vi…" at bounding box center [228, 149] width 269 height 19
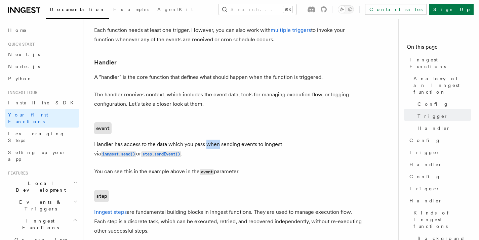
click at [233, 140] on p "Handler has access to the data which you pass when sending events to Inngest vi…" at bounding box center [228, 149] width 269 height 19
click at [251, 140] on p "Handler has access to the data which you pass when sending events to Inngest vi…" at bounding box center [228, 149] width 269 height 19
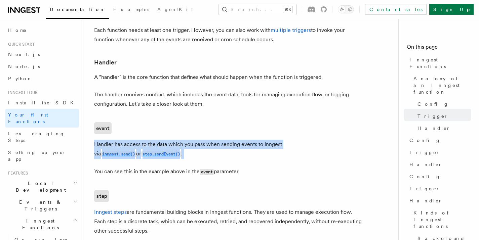
click at [251, 140] on p "Handler has access to the data which you pass when sending events to Inngest vi…" at bounding box center [228, 149] width 269 height 19
click at [228, 140] on p "Handler has access to the data which you pass when sending events to Inngest vi…" at bounding box center [228, 149] width 269 height 19
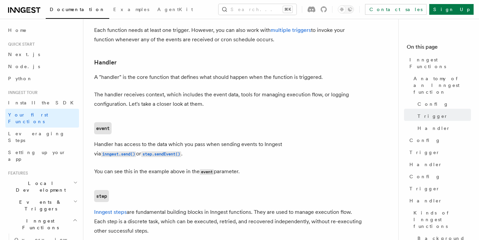
click at [228, 140] on p "Handler has access to the data which you pass when sending events to Inngest vi…" at bounding box center [228, 149] width 269 height 19
click at [229, 140] on p "Handler has access to the data which you pass when sending events to Inngest vi…" at bounding box center [228, 149] width 269 height 19
click at [219, 140] on p "Handler has access to the data which you pass when sending events to Inngest vi…" at bounding box center [228, 149] width 269 height 19
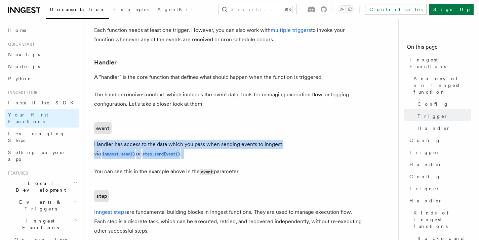
click at [219, 140] on p "Handler has access to the data which you pass when sending events to Inngest vi…" at bounding box center [228, 149] width 269 height 19
click at [223, 140] on p "Handler has access to the data which you pass when sending events to Inngest vi…" at bounding box center [228, 149] width 269 height 19
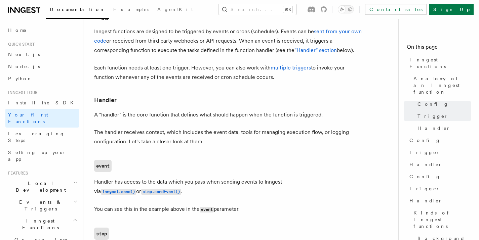
scroll to position [702, 0]
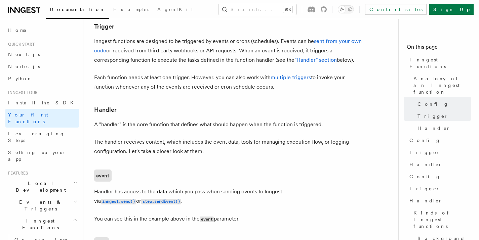
click at [126, 120] on p "A "handler" is the core function that defines what should happen when the funct…" at bounding box center [228, 124] width 269 height 9
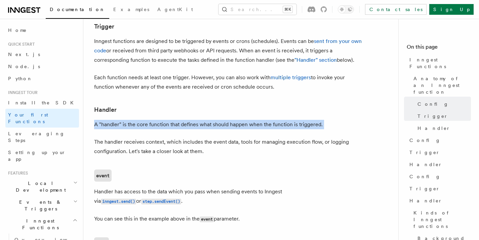
click at [127, 120] on p "A "handler" is the core function that defines what should happen when the funct…" at bounding box center [228, 124] width 269 height 9
click at [164, 120] on p "A "handler" is the core function that defines what should happen when the funct…" at bounding box center [228, 124] width 269 height 9
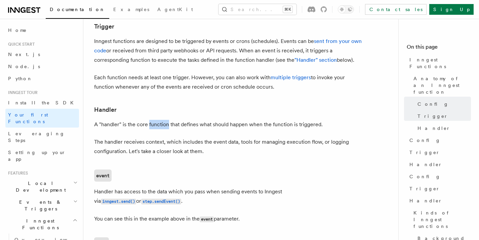
click at [164, 120] on p "A "handler" is the core function that defines what should happen when the funct…" at bounding box center [228, 124] width 269 height 9
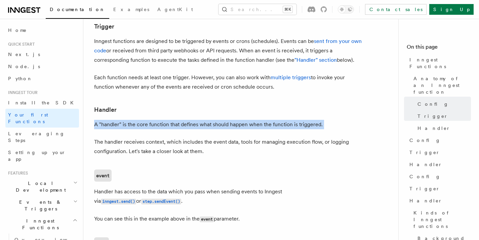
click at [164, 120] on p "A "handler" is the core function that defines what should happen when the funct…" at bounding box center [228, 124] width 269 height 9
click at [180, 120] on p "A "handler" is the core function that defines what should happen when the funct…" at bounding box center [228, 124] width 269 height 9
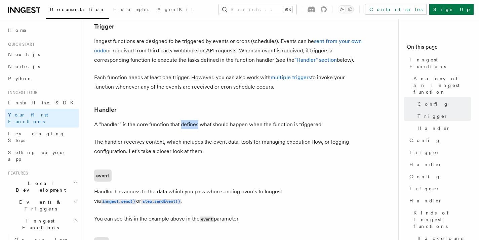
click at [180, 120] on p "A "handler" is the core function that defines what should happen when the funct…" at bounding box center [228, 124] width 269 height 9
click at [223, 120] on p "A "handler" is the core function that defines what should happen when the funct…" at bounding box center [228, 124] width 269 height 9
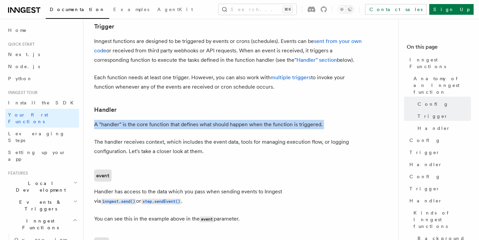
click at [223, 120] on p "A "handler" is the core function that defines what should happen when the funct…" at bounding box center [228, 124] width 269 height 9
click at [249, 120] on p "A "handler" is the core function that defines what should happen when the funct…" at bounding box center [228, 124] width 269 height 9
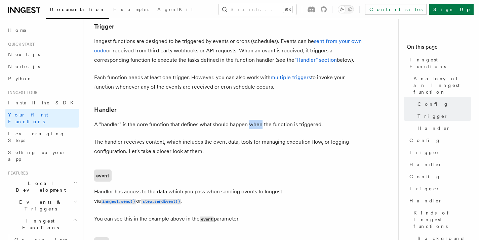
click at [249, 120] on p "A "handler" is the core function that defines what should happen when the funct…" at bounding box center [228, 124] width 269 height 9
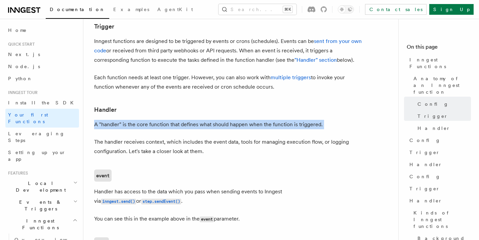
click at [249, 120] on p "A "handler" is the core function that defines what should happen when the funct…" at bounding box center [228, 124] width 269 height 9
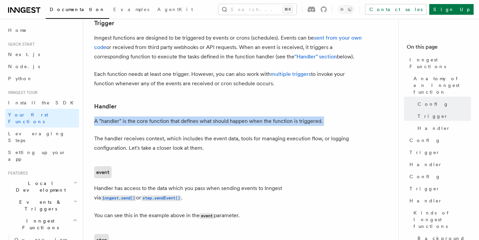
scroll to position [707, 0]
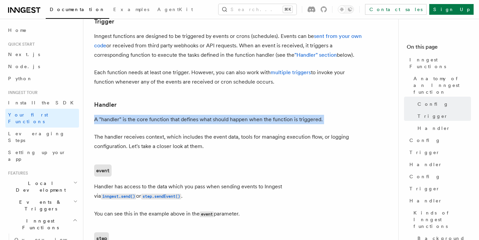
click at [115, 133] on p "The handler receives context, which includes the event data, tools for managing…" at bounding box center [228, 142] width 269 height 19
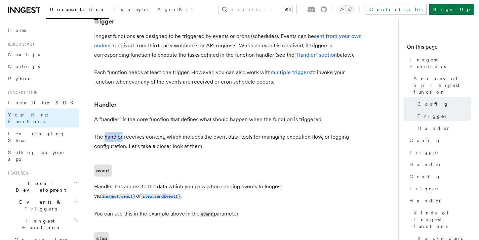
click at [115, 133] on p "The handler receives context, which includes the event data, tools for managing…" at bounding box center [228, 142] width 269 height 19
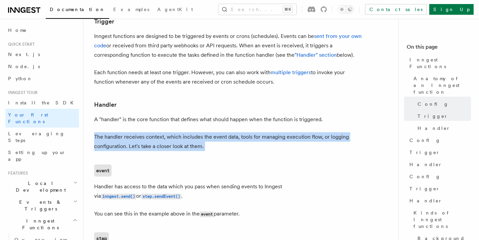
click at [115, 133] on p "The handler receives context, which includes the event data, tools for managing…" at bounding box center [228, 142] width 269 height 19
click at [176, 133] on p "The handler receives context, which includes the event data, tools for managing…" at bounding box center [228, 142] width 269 height 19
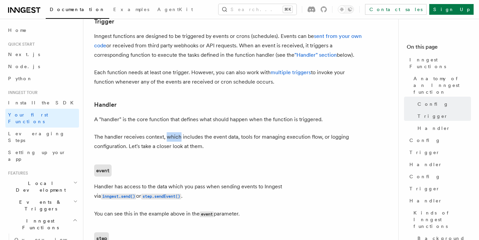
click at [176, 133] on p "The handler receives context, which includes the event data, tools for managing…" at bounding box center [228, 142] width 269 height 19
click at [206, 133] on p "The handler receives context, which includes the event data, tools for managing…" at bounding box center [228, 142] width 269 height 19
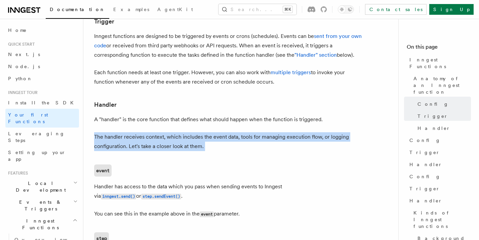
click at [206, 133] on p "The handler receives context, which includes the event data, tools for managing…" at bounding box center [228, 142] width 269 height 19
click at [264, 133] on p "The handler receives context, which includes the event data, tools for managing…" at bounding box center [228, 142] width 269 height 19
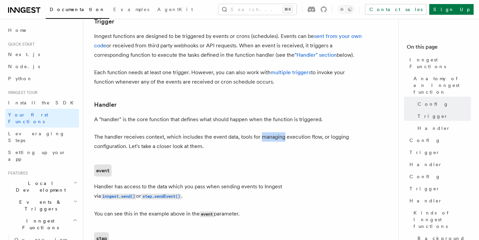
click at [264, 133] on p "The handler receives context, which includes the event data, tools for managing…" at bounding box center [228, 142] width 269 height 19
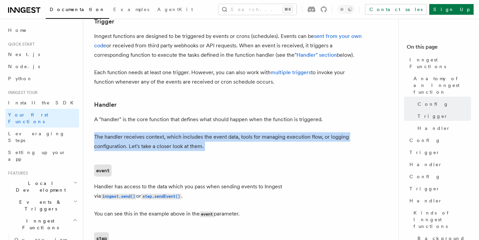
click at [264, 133] on p "The handler receives context, which includes the event data, tools for managing…" at bounding box center [228, 142] width 269 height 19
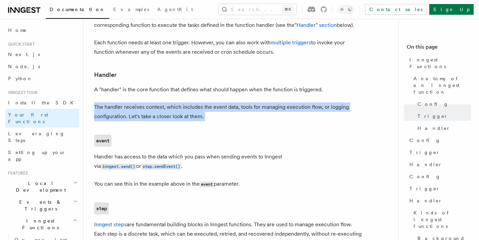
scroll to position [764, 0]
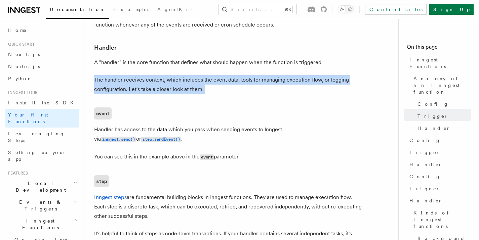
click at [101, 125] on p "Handler has access to the data which you pass when sending events to Inngest vi…" at bounding box center [228, 134] width 269 height 19
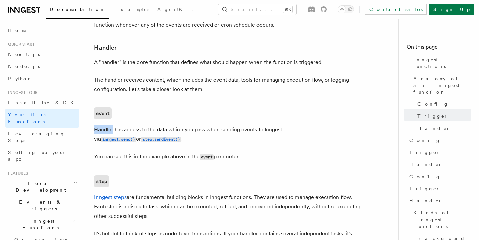
click at [101, 125] on p "Handler has access to the data which you pass when sending events to Inngest vi…" at bounding box center [228, 134] width 269 height 19
click at [132, 125] on p "Handler has access to the data which you pass when sending events to Inngest vi…" at bounding box center [228, 134] width 269 height 19
click at [153, 125] on p "Handler has access to the data which you pass when sending events to Inngest vi…" at bounding box center [228, 134] width 269 height 19
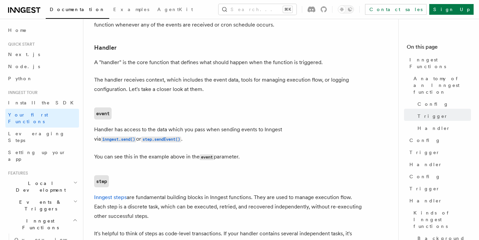
click at [174, 125] on p "Handler has access to the data which you pass when sending events to Inngest vi…" at bounding box center [228, 134] width 269 height 19
click at [199, 125] on p "Handler has access to the data which you pass when sending events to Inngest vi…" at bounding box center [228, 134] width 269 height 19
click at [218, 125] on p "Handler has access to the data which you pass when sending events to Inngest vi…" at bounding box center [228, 134] width 269 height 19
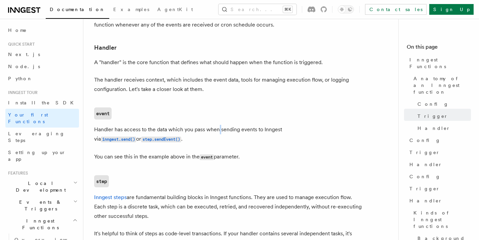
drag, startPoint x: 218, startPoint y: 102, endPoint x: 231, endPoint y: 102, distance: 13.8
click at [218, 125] on p "Handler has access to the data which you pass when sending events to Inngest vi…" at bounding box center [228, 134] width 269 height 19
click at [235, 125] on p "Handler has access to the data which you pass when sending events to Inngest vi…" at bounding box center [228, 134] width 269 height 19
click at [254, 125] on p "Handler has access to the data which you pass when sending events to Inngest vi…" at bounding box center [228, 134] width 269 height 19
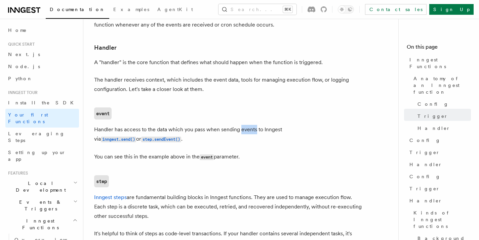
click at [254, 125] on p "Handler has access to the data which you pass when sending events to Inngest vi…" at bounding box center [228, 134] width 269 height 19
click at [271, 125] on p "Handler has access to the data which you pass when sending events to Inngest vi…" at bounding box center [228, 134] width 269 height 19
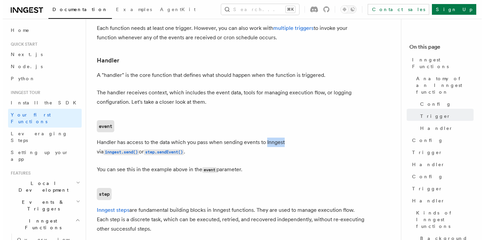
scroll to position [712, 0]
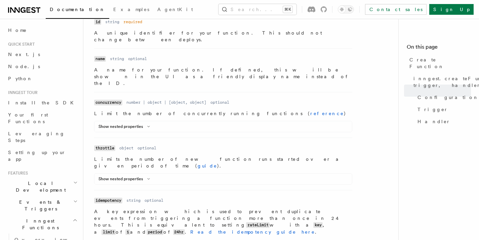
scroll to position [239, 0]
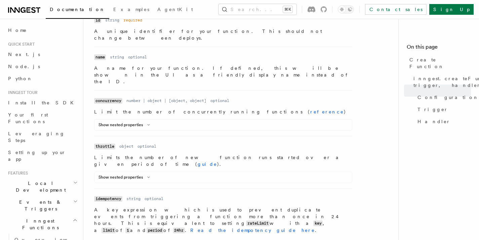
click at [109, 98] on code "concurrency" at bounding box center [108, 101] width 28 height 6
click at [109, 109] on p "Limit the number of concurrently running functions ( reference )" at bounding box center [223, 112] width 258 height 7
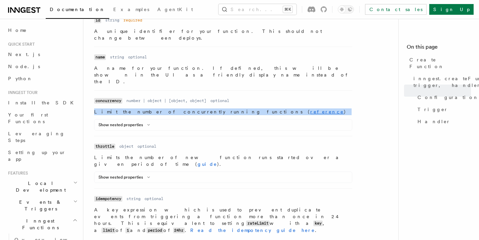
click at [109, 109] on p "Limit the number of concurrently running functions ( reference )" at bounding box center [223, 112] width 258 height 7
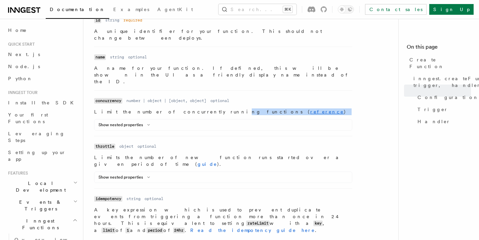
click at [175, 109] on p "Limit the number of concurrently running functions ( reference )" at bounding box center [223, 112] width 258 height 7
click at [174, 109] on p "Limit the number of concurrently running functions ( reference )" at bounding box center [223, 112] width 258 height 7
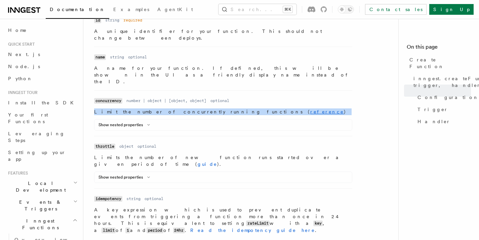
click at [174, 109] on p "Limit the number of concurrently running functions ( reference )" at bounding box center [223, 112] width 258 height 7
click at [132, 109] on p "Limit the number of concurrently running functions ( reference )" at bounding box center [223, 112] width 258 height 7
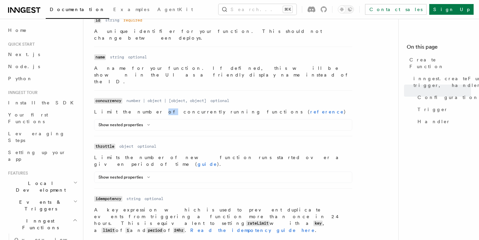
click at [132, 109] on p "Limit the number of concurrently running functions ( reference )" at bounding box center [223, 112] width 258 height 7
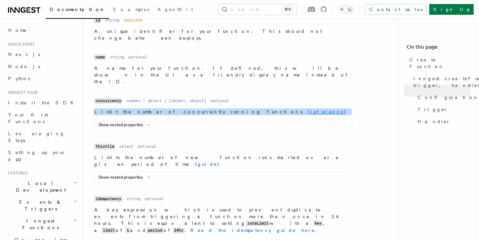
click at [132, 109] on p "Limit the number of concurrently running functions ( reference )" at bounding box center [223, 112] width 258 height 7
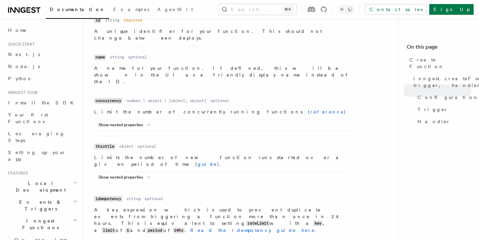
click at [160, 109] on dd "Limit the number of concurrently running functions ( reference ) Show nested pr…" at bounding box center [223, 120] width 258 height 22
click at [241, 109] on p "Limit the number of concurrently running functions ( reference )" at bounding box center [223, 112] width 258 height 7
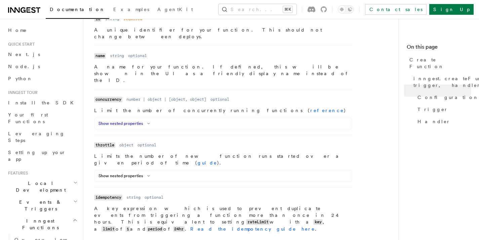
click at [145, 122] on icon at bounding box center [149, 124] width 8 height 4
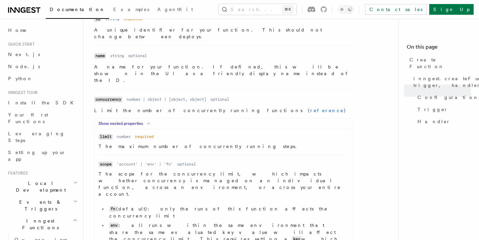
click at [145, 122] on icon at bounding box center [149, 124] width 8 height 4
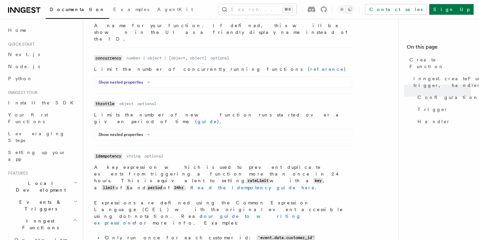
scroll to position [283, 0]
click at [148, 131] on div "Show nested properties" at bounding box center [224, 135] width 258 height 8
click at [148, 134] on polyline at bounding box center [149, 134] width 2 height 1
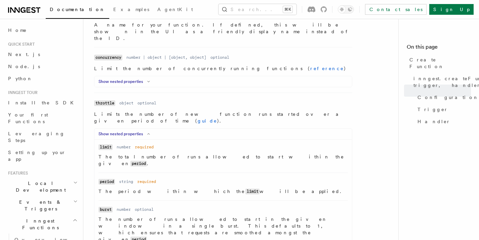
click at [147, 132] on icon at bounding box center [149, 134] width 8 height 4
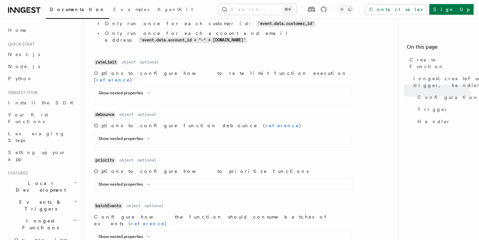
scroll to position [513, 0]
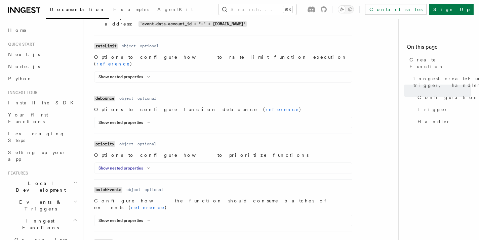
click at [147, 166] on icon at bounding box center [149, 168] width 8 height 4
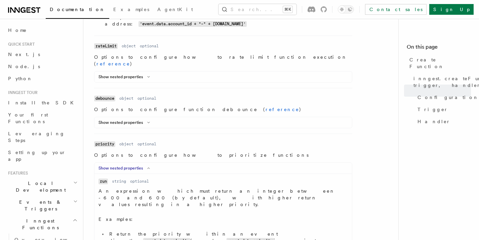
click at [147, 166] on icon at bounding box center [149, 168] width 8 height 4
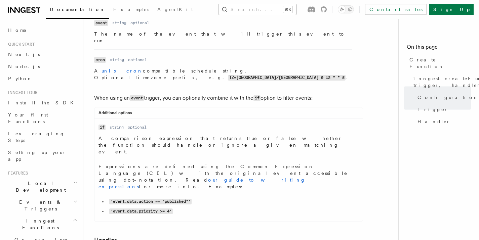
scroll to position [1046, 0]
